Goal: Entertainment & Leisure: Browse casually

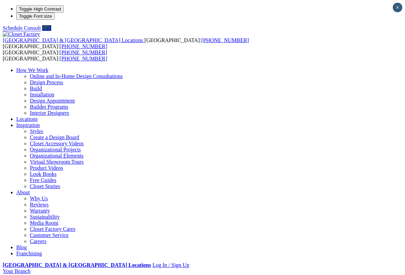
click at [284, 67] on div "How We Work Online and In-Home Design Consultations Design Process Build Instal…" at bounding box center [203, 161] width 400 height 189
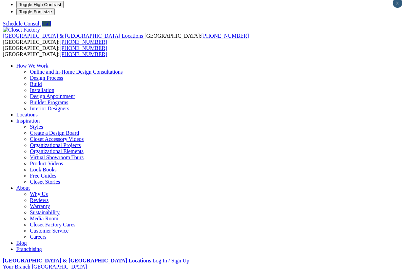
scroll to position [111, 0]
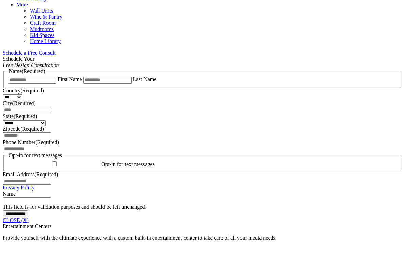
scroll to position [412, 0]
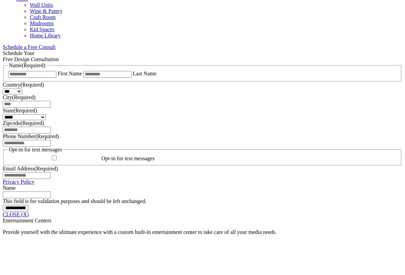
click at [29, 212] on link "CLOSE (X)" at bounding box center [16, 215] width 26 height 6
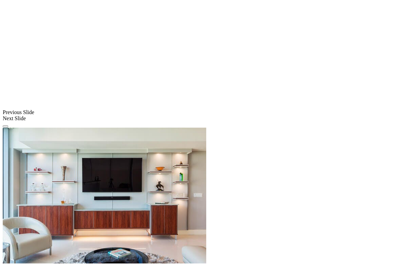
scroll to position [538, 0]
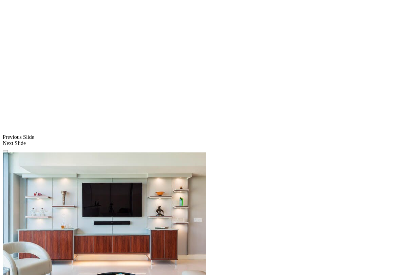
scroll to position [490, 0]
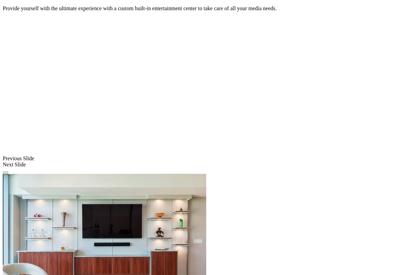
scroll to position [465, 0]
